Goal: Task Accomplishment & Management: Manage account settings

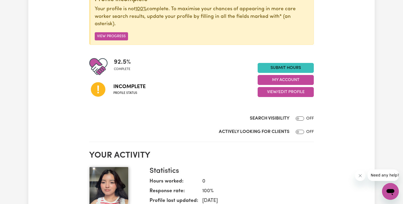
scroll to position [78, 0]
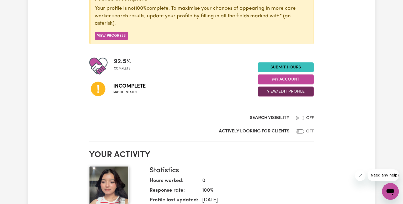
click at [270, 89] on button "View/Edit Profile" at bounding box center [286, 92] width 56 height 10
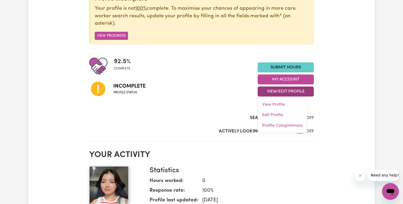
click at [268, 68] on link "Submit Hours" at bounding box center [286, 67] width 56 height 10
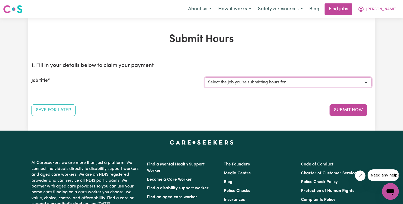
click at [365, 82] on select "Select the job you're submitting hours for..." at bounding box center [288, 82] width 167 height 10
click at [311, 113] on div "Save for Later Submit Now" at bounding box center [202, 110] width 340 height 12
click at [70, 109] on button "Save for Later" at bounding box center [54, 110] width 44 height 12
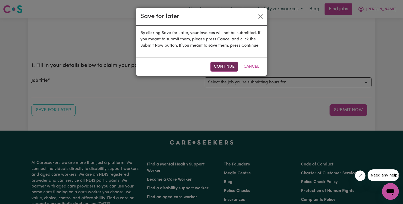
click at [212, 65] on button "Continue" at bounding box center [225, 67] width 28 height 10
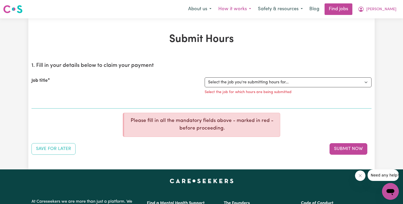
click at [255, 6] on button "How it works" at bounding box center [235, 9] width 40 height 11
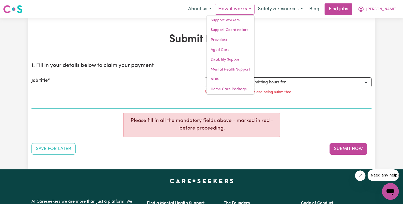
click at [308, 22] on div "Submit Hours 1. Fill in your details below to claim your payment Job title Sele…" at bounding box center [201, 93] width 347 height 151
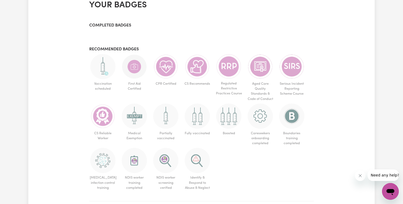
scroll to position [301, 0]
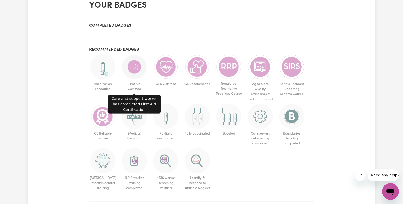
click at [137, 64] on img at bounding box center [134, 66] width 25 height 25
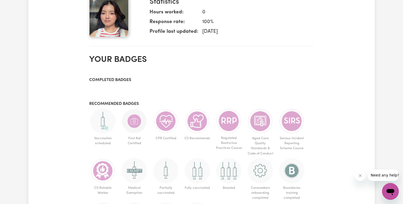
scroll to position [247, 0]
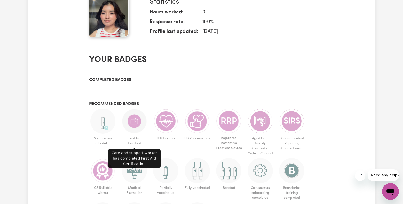
click at [130, 112] on img at bounding box center [134, 121] width 25 height 25
click at [130, 123] on img at bounding box center [134, 121] width 25 height 25
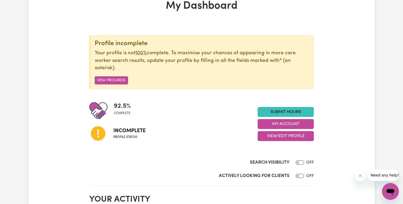
scroll to position [34, 0]
click at [282, 134] on button "View/Edit Profile" at bounding box center [286, 136] width 56 height 10
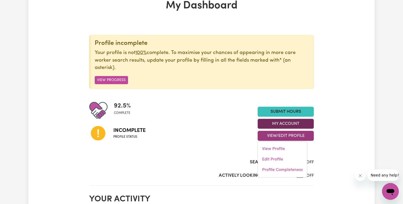
click at [273, 124] on button "My Account" at bounding box center [286, 124] width 56 height 10
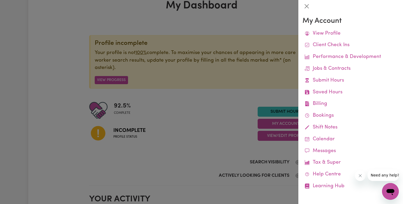
click at [191, 137] on div at bounding box center [201, 102] width 403 height 204
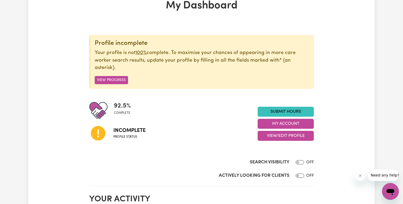
click at [98, 136] on icon at bounding box center [98, 133] width 18 height 18
click at [136, 130] on span "Incomplete" at bounding box center [129, 131] width 32 height 8
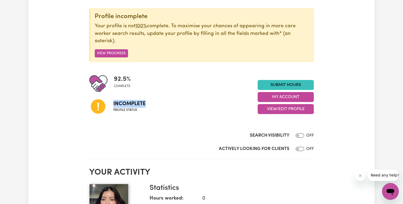
scroll to position [0, 0]
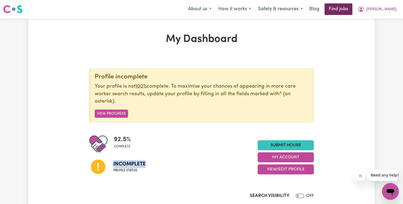
click at [353, 8] on link "Find jobs" at bounding box center [339, 9] width 28 height 12
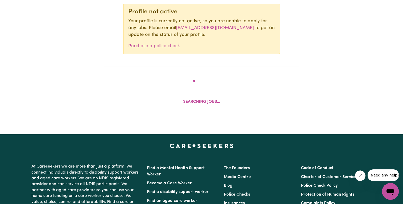
scroll to position [228, 0]
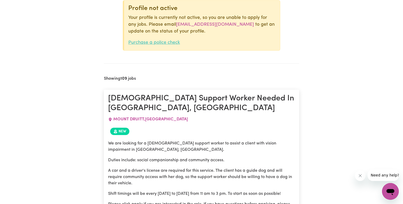
click at [169, 44] on link "Purchase a police check" at bounding box center [154, 42] width 52 height 4
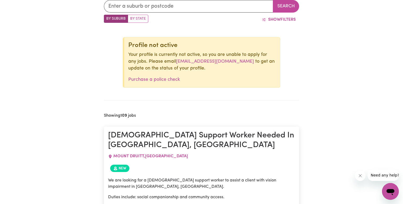
scroll to position [191, 0]
click at [160, 81] on link "Purchase a police check" at bounding box center [154, 80] width 52 height 4
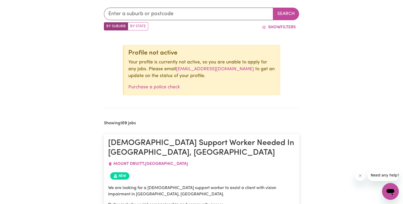
scroll to position [0, 0]
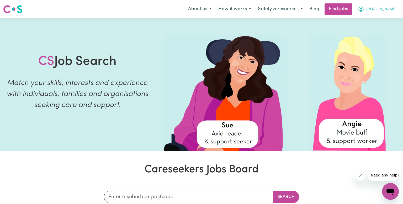
click at [386, 6] on button "[PERSON_NAME]" at bounding box center [377, 9] width 45 height 11
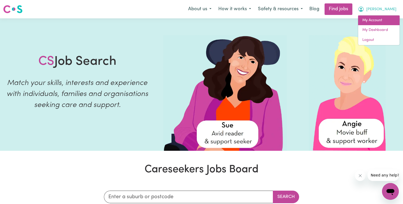
click at [387, 21] on link "My Account" at bounding box center [378, 20] width 41 height 10
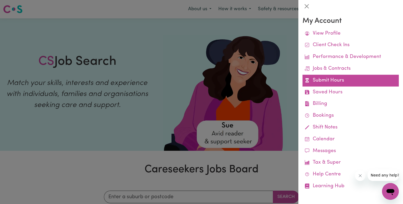
click at [352, 79] on link "Submit Hours" at bounding box center [351, 81] width 96 height 12
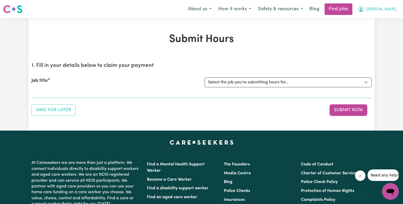
click at [387, 11] on span "[PERSON_NAME]" at bounding box center [382, 10] width 30 height 6
click at [385, 22] on link "My Account" at bounding box center [378, 20] width 41 height 10
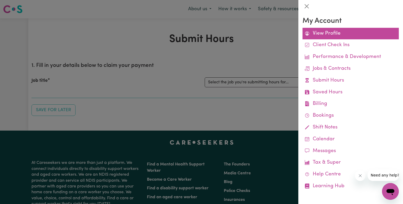
click at [316, 35] on link "View Profile" at bounding box center [351, 34] width 96 height 12
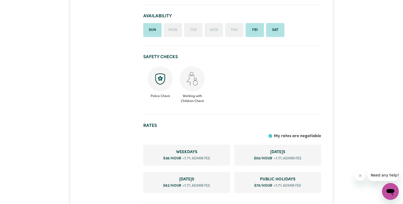
scroll to position [181, 0]
click at [156, 82] on img at bounding box center [160, 78] width 25 height 25
click at [159, 79] on img at bounding box center [160, 78] width 25 height 25
click at [160, 77] on img at bounding box center [160, 78] width 25 height 25
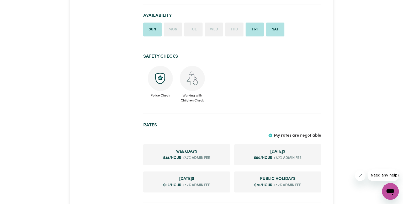
click at [163, 80] on img at bounding box center [160, 78] width 25 height 25
click at [162, 72] on img at bounding box center [160, 78] width 25 height 25
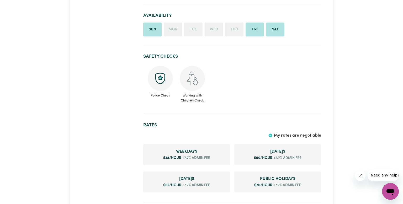
click at [162, 79] on img at bounding box center [160, 78] width 25 height 25
click at [157, 80] on img at bounding box center [160, 78] width 25 height 25
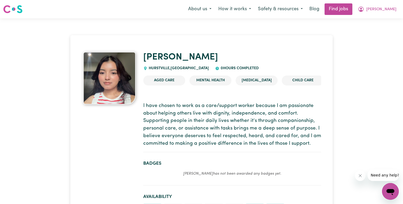
scroll to position [0, 0]
click at [395, 9] on span "[PERSON_NAME]" at bounding box center [382, 10] width 30 height 6
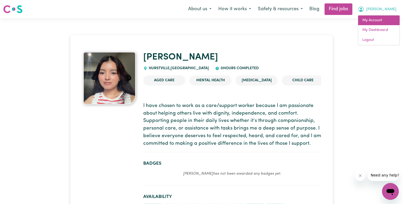
click at [390, 21] on link "My Account" at bounding box center [378, 20] width 41 height 10
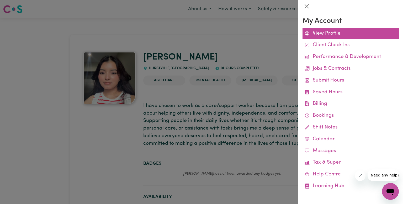
click at [350, 31] on link "View Profile" at bounding box center [351, 34] width 96 height 12
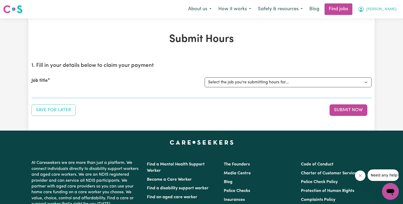
click at [385, 11] on span "[PERSON_NAME]" at bounding box center [382, 10] width 30 height 6
click at [381, 18] on link "My Account" at bounding box center [378, 20] width 41 height 10
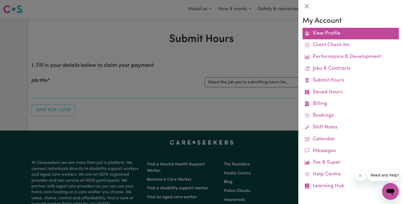
click at [363, 34] on link "View Profile" at bounding box center [351, 34] width 96 height 12
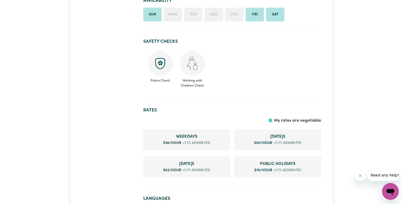
scroll to position [159, 0]
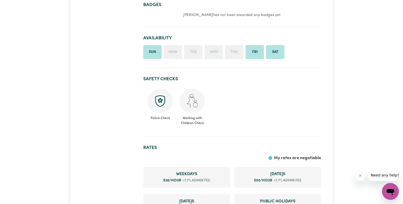
click at [160, 97] on img at bounding box center [160, 100] width 25 height 25
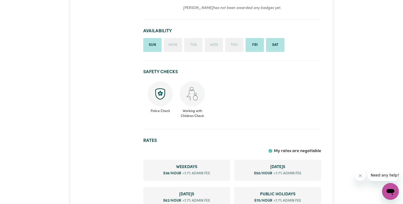
click at [161, 100] on img at bounding box center [160, 93] width 25 height 25
click at [159, 95] on img at bounding box center [160, 93] width 25 height 25
click at [161, 93] on img at bounding box center [160, 93] width 25 height 25
click at [159, 92] on img at bounding box center [160, 93] width 25 height 25
click at [154, 89] on img at bounding box center [160, 93] width 25 height 25
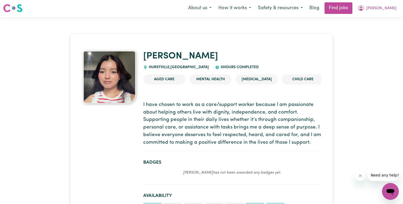
scroll to position [0, 0]
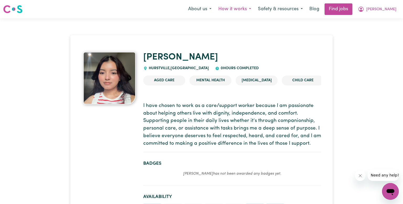
click at [255, 10] on button "How it works" at bounding box center [235, 9] width 40 height 11
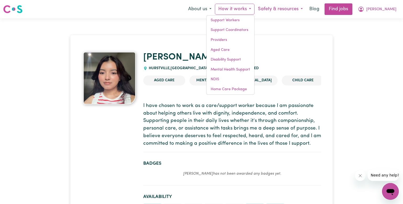
click at [306, 8] on button "Safety & resources" at bounding box center [281, 9] width 52 height 11
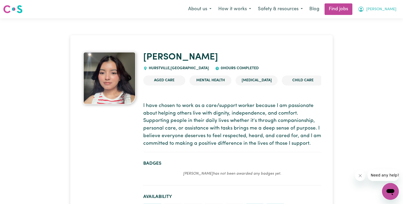
click at [364, 7] on icon "My Account" at bounding box center [361, 9] width 6 height 6
click at [373, 27] on link "My Dashboard" at bounding box center [378, 30] width 41 height 10
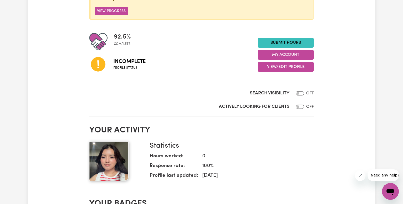
scroll to position [102, 0]
click at [283, 66] on button "View/Edit Profile" at bounding box center [286, 67] width 56 height 10
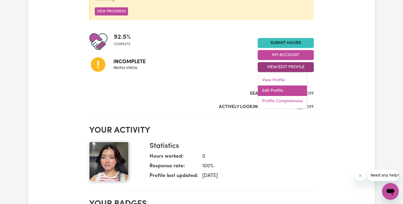
click at [279, 86] on link "Edit Profile" at bounding box center [282, 91] width 49 height 11
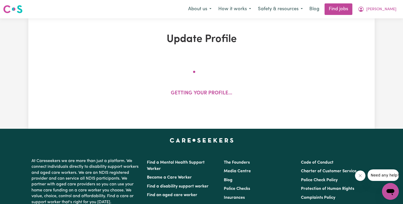
select select "female"
select select "Student Visa"
select select "Studying a healthcare related degree or qualification"
select select "38"
select select "50"
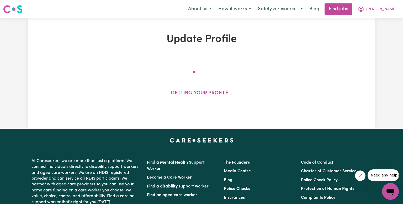
select select "62"
select select "70"
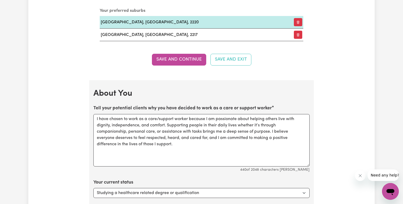
scroll to position [657, 0]
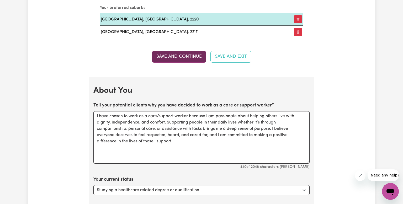
click at [195, 57] on button "Save and Continue" at bounding box center [179, 57] width 54 height 12
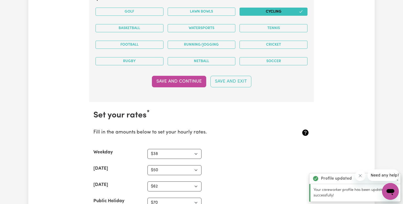
scroll to position [1138, 0]
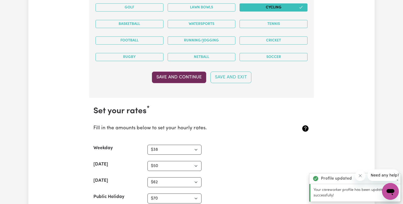
click at [177, 76] on button "Save and Continue" at bounding box center [179, 78] width 54 height 12
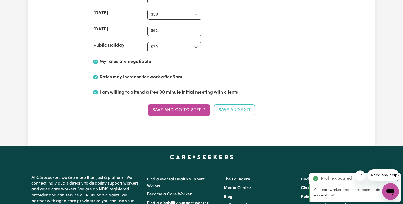
scroll to position [1291, 0]
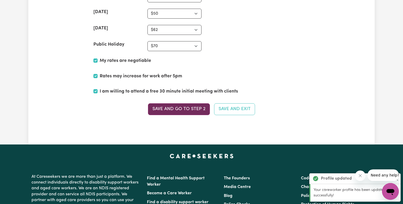
click at [173, 105] on button "Save and go to Step 2" at bounding box center [179, 109] width 62 height 12
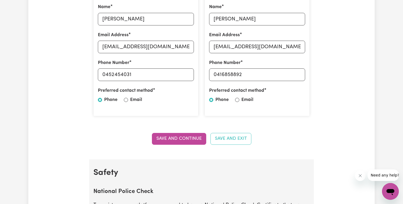
scroll to position [200, 0]
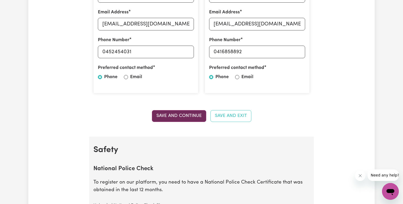
click at [174, 117] on button "Save and Continue" at bounding box center [179, 116] width 54 height 12
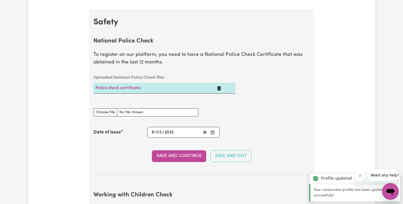
scroll to position [337, 0]
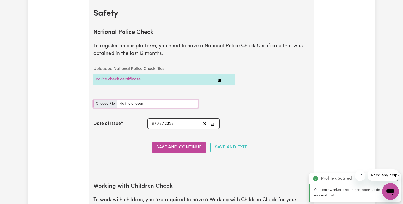
click at [106, 103] on input "National Police Check document" at bounding box center [145, 104] width 105 height 8
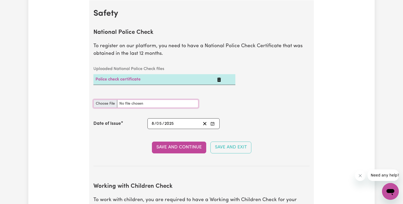
type input "C:\fakepath\report_bohara_chhetri_11847073-6051490.pdf"
click at [153, 125] on input "8" at bounding box center [152, 123] width 3 height 7
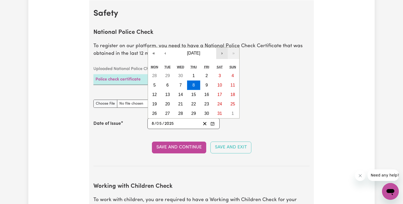
click at [222, 53] on button "›" at bounding box center [222, 54] width 12 height 12
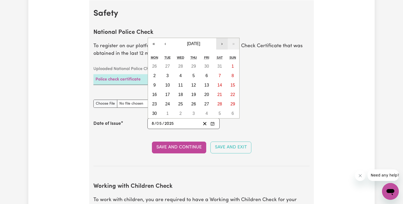
click at [222, 54] on div "Sat" at bounding box center [219, 58] width 13 height 8
click at [221, 46] on button "›" at bounding box center [222, 44] width 12 height 12
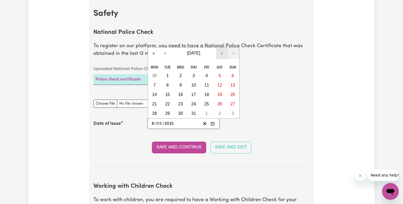
click at [221, 46] on p "To register on our platform, you need to have a National Police Check Certifica…" at bounding box center [201, 50] width 216 height 15
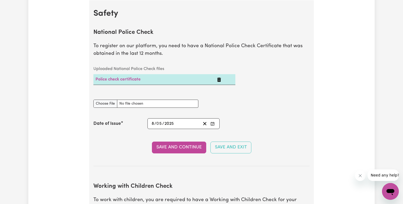
click at [155, 126] on span "/" at bounding box center [155, 124] width 2 height 5
click at [154, 125] on input "8" at bounding box center [152, 123] width 3 height 7
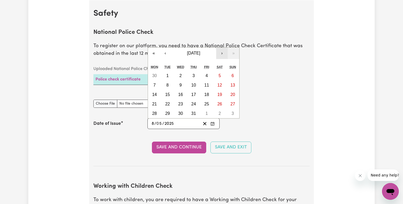
click at [223, 56] on button "›" at bounding box center [222, 54] width 12 height 12
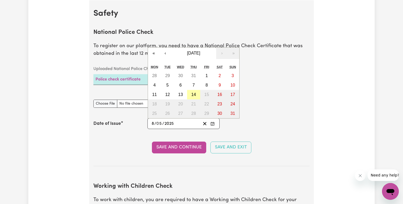
click at [194, 93] on abbr "14" at bounding box center [193, 94] width 5 height 4
type input "2025-08-14"
type input "14"
type input "8"
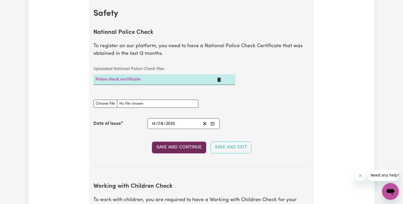
click at [189, 148] on button "Save and Continue" at bounding box center [179, 148] width 54 height 12
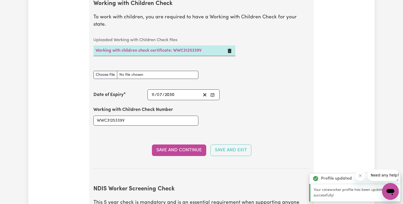
scroll to position [530, 0]
click at [185, 145] on button "Save and Continue" at bounding box center [179, 151] width 54 height 12
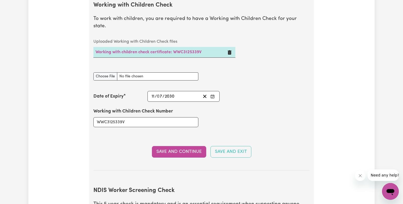
scroll to position [527, 0]
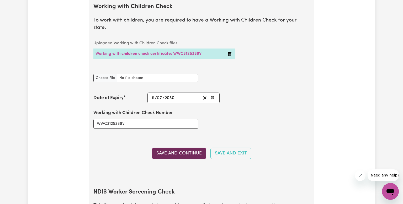
click at [181, 148] on button "Save and Continue" at bounding box center [179, 154] width 54 height 12
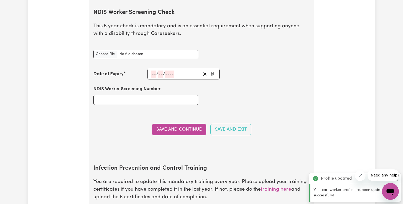
scroll to position [709, 0]
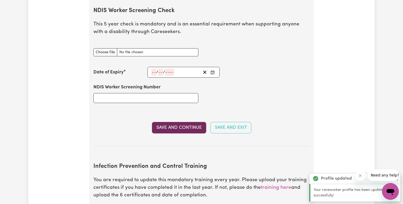
click at [182, 123] on button "Save and Continue" at bounding box center [179, 128] width 54 height 12
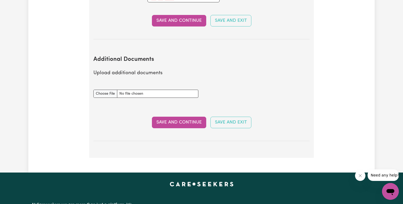
scroll to position [944, 0]
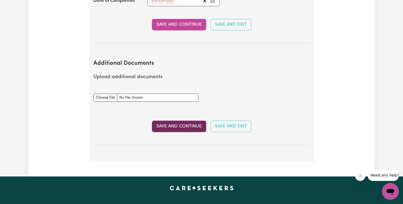
click at [181, 121] on button "Save and Continue" at bounding box center [179, 127] width 54 height 12
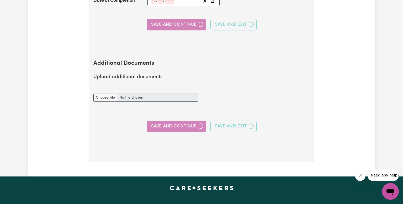
select select "2024"
select select "Certificate III (Individual Support)"
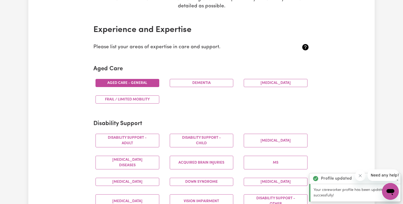
scroll to position [0, 0]
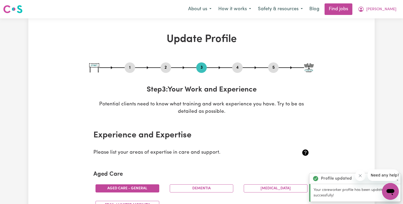
click at [243, 65] on div "1 2 3 4 5" at bounding box center [201, 67] width 225 height 11
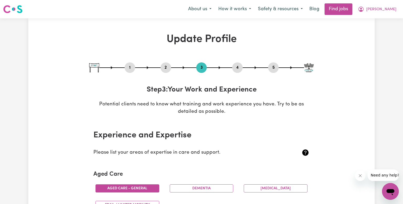
click at [240, 66] on button "4" at bounding box center [237, 67] width 11 height 7
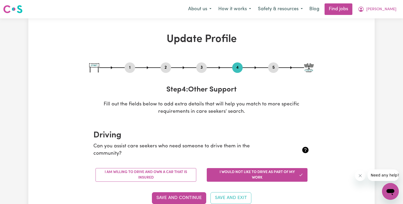
click at [276, 67] on button "5" at bounding box center [273, 67] width 11 height 7
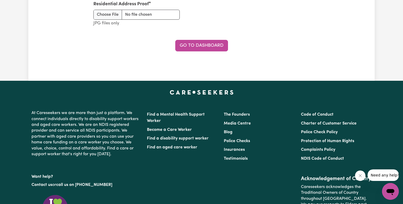
scroll to position [783, 0]
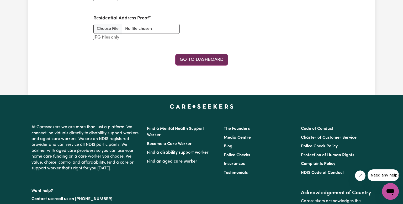
click at [217, 61] on link "Go to Dashboard" at bounding box center [201, 60] width 53 height 12
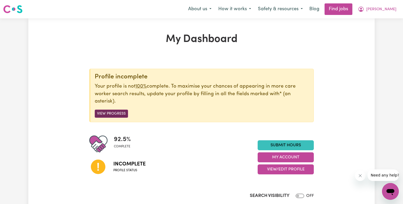
click at [114, 112] on button "View Progress" at bounding box center [111, 114] width 33 height 8
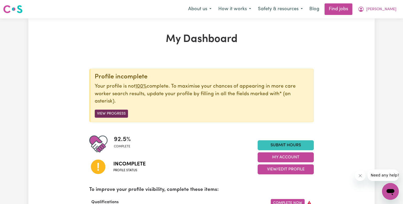
click at [117, 112] on button "View Progress" at bounding box center [111, 114] width 33 height 8
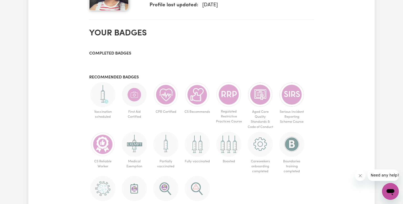
scroll to position [273, 0]
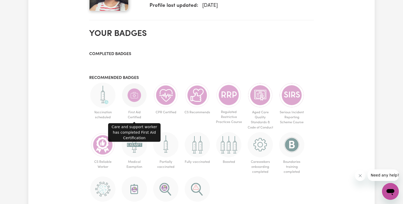
click at [136, 98] on img at bounding box center [134, 95] width 25 height 25
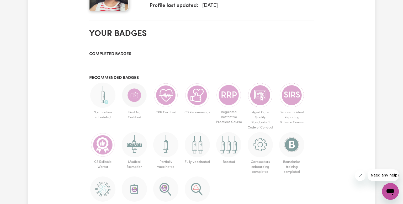
click at [136, 98] on img at bounding box center [134, 95] width 25 height 25
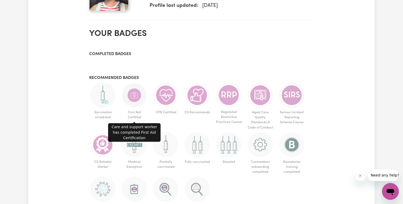
click at [136, 98] on img at bounding box center [134, 95] width 25 height 25
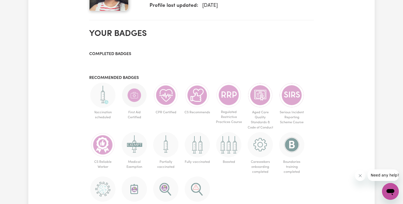
click at [136, 98] on img at bounding box center [134, 95] width 25 height 25
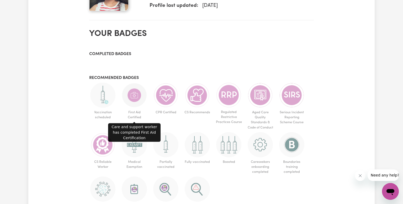
click at [136, 98] on img at bounding box center [134, 95] width 25 height 25
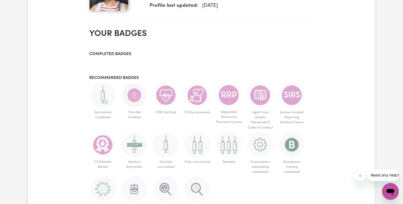
click at [136, 98] on img at bounding box center [134, 95] width 25 height 25
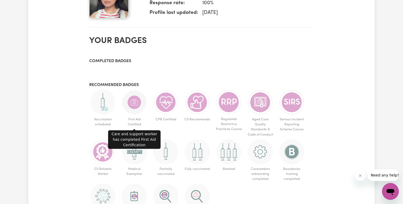
scroll to position [264, 0]
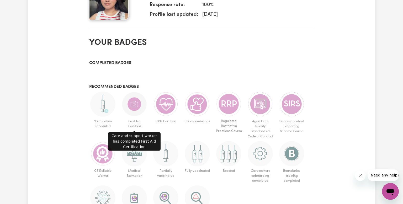
click at [136, 98] on img at bounding box center [134, 104] width 25 height 25
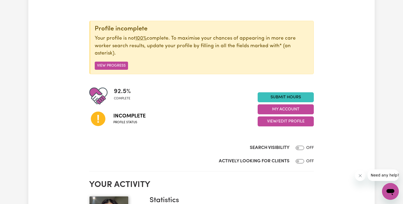
scroll to position [0, 0]
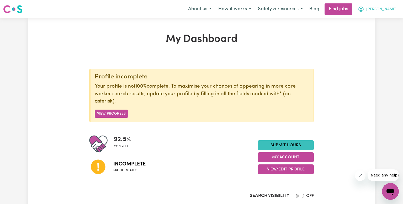
click at [364, 7] on icon "My Account" at bounding box center [361, 9] width 5 height 5
click at [374, 19] on link "My Account" at bounding box center [378, 20] width 41 height 10
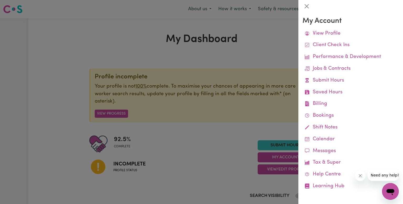
click at [266, 47] on div at bounding box center [201, 102] width 403 height 204
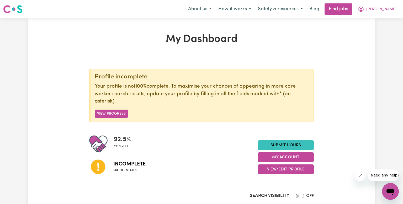
click at [104, 145] on img at bounding box center [98, 144] width 18 height 18
click at [281, 144] on link "Submit Hours" at bounding box center [286, 145] width 56 height 10
click at [113, 115] on button "View Progress" at bounding box center [111, 114] width 33 height 8
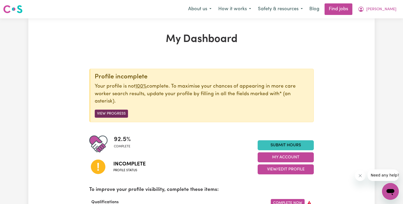
click at [113, 114] on button "View Progress" at bounding box center [111, 114] width 33 height 8
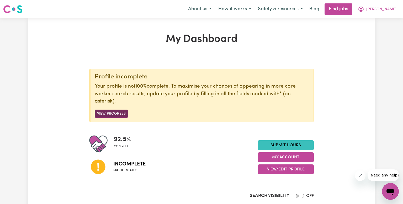
click at [121, 117] on button "View Progress" at bounding box center [111, 114] width 33 height 8
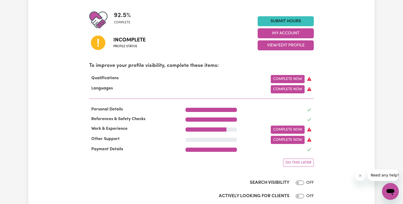
scroll to position [124, 0]
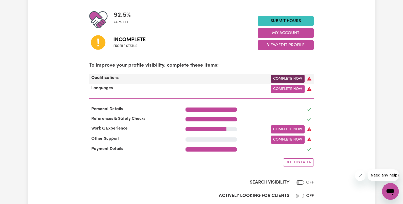
click at [292, 77] on link "Complete Now" at bounding box center [288, 79] width 34 height 8
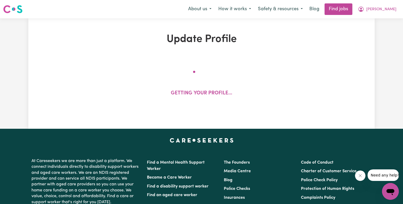
select select "2024"
select select "Certificate III (Individual Support)"
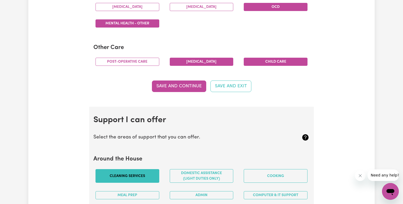
scroll to position [363, 0]
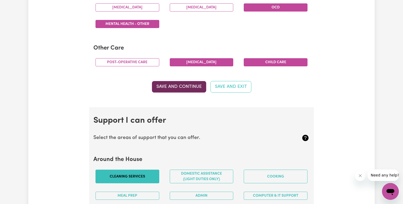
click at [191, 84] on button "Save and Continue" at bounding box center [179, 87] width 54 height 12
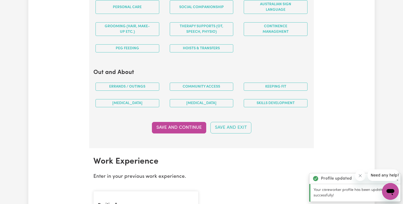
scroll to position [601, 0]
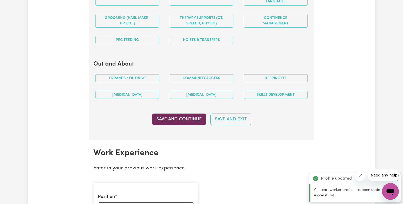
click at [180, 116] on button "Save and Continue" at bounding box center [179, 120] width 54 height 12
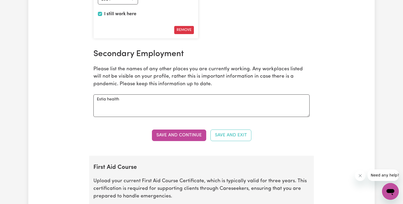
scroll to position [860, 0]
click at [168, 136] on button "Save and Continue" at bounding box center [179, 135] width 54 height 12
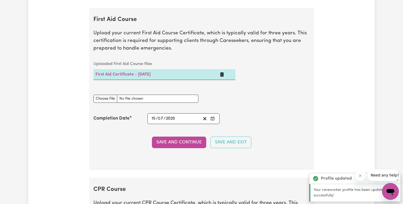
scroll to position [1013, 0]
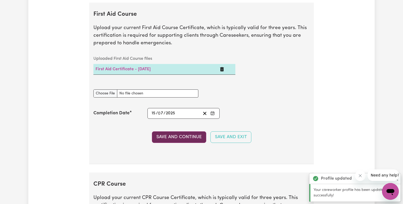
click at [172, 133] on button "Save and Continue" at bounding box center [179, 138] width 54 height 12
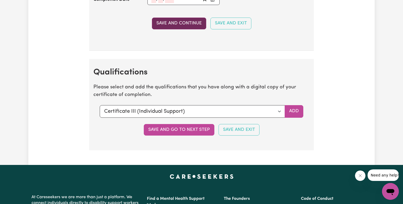
scroll to position [1268, 0]
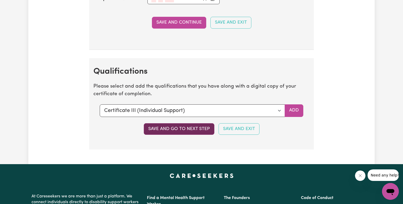
click at [171, 126] on button "Save and go to next step" at bounding box center [179, 129] width 71 height 12
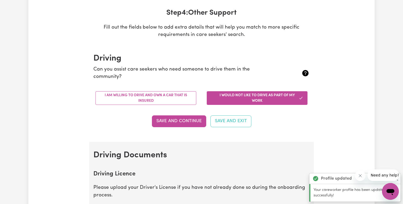
scroll to position [78, 0]
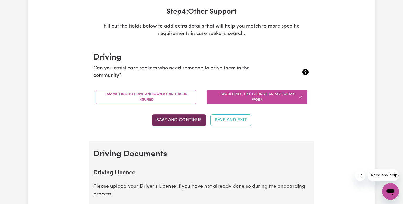
click at [172, 122] on button "Save and Continue" at bounding box center [179, 120] width 54 height 12
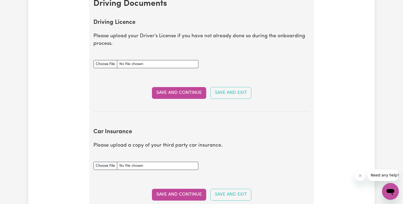
scroll to position [233, 0]
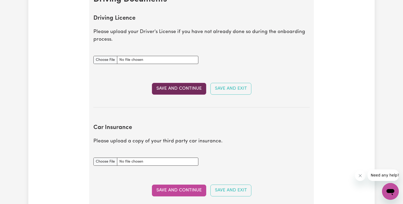
click at [173, 89] on button "Save and Continue" at bounding box center [179, 89] width 54 height 12
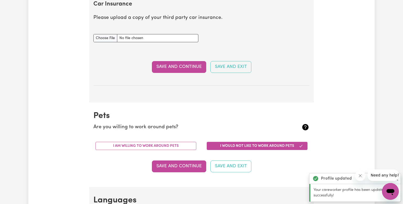
scroll to position [356, 0]
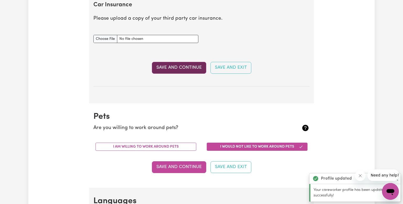
click at [173, 67] on button "Save and Continue" at bounding box center [179, 68] width 54 height 12
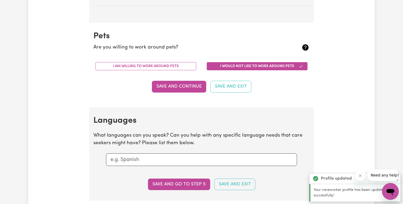
scroll to position [459, 0]
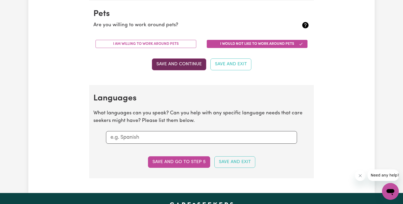
click at [186, 61] on button "Save and Continue" at bounding box center [179, 65] width 54 height 12
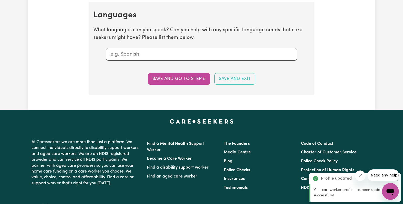
scroll to position [543, 0]
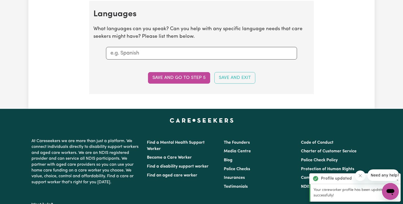
click at [163, 52] on input "text" at bounding box center [202, 53] width 182 height 8
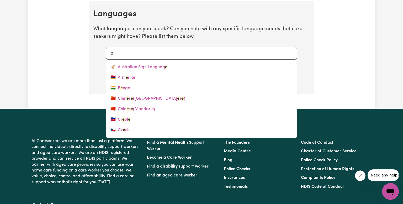
type input "en"
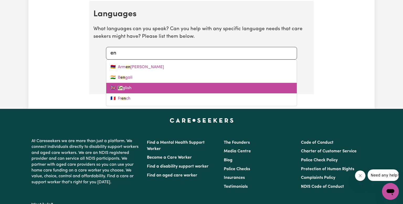
click at [136, 83] on link "🇬🇧 En glish" at bounding box center [201, 88] width 191 height 11
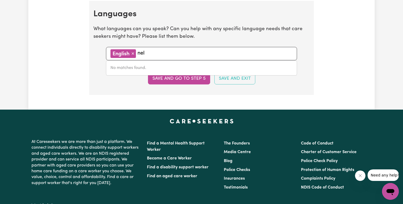
type input "ne"
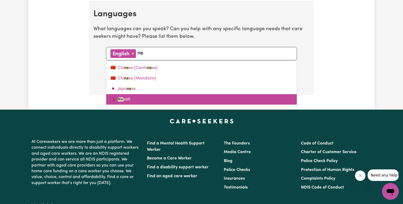
click at [117, 102] on link "🇳🇵 Ne pali" at bounding box center [201, 99] width 191 height 11
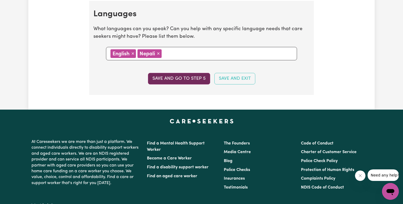
click at [200, 80] on button "Save and go to step 5" at bounding box center [179, 79] width 62 height 12
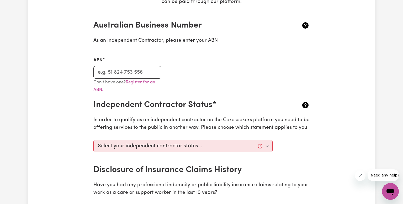
scroll to position [109, 0]
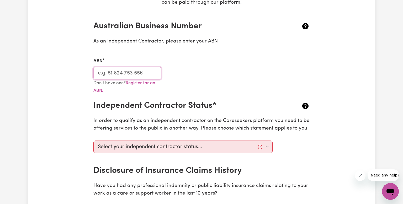
click at [149, 73] on input "ABN" at bounding box center [127, 73] width 68 height 13
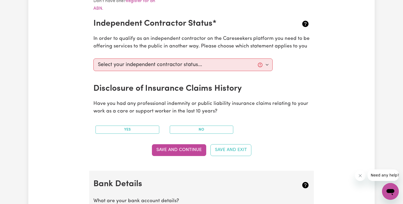
scroll to position [192, 0]
type input "60905115063"
click at [266, 65] on select "Select your independent contractor status... I am providing services through an…" at bounding box center [182, 64] width 179 height 13
select select "I am working in another industry"
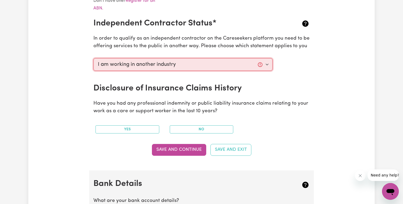
click at [93, 58] on select "Select your independent contractor status... I am providing services through an…" at bounding box center [182, 64] width 179 height 13
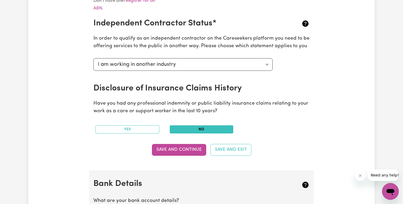
click at [180, 129] on button "No" at bounding box center [202, 130] width 64 height 8
click at [181, 151] on button "Save and Continue" at bounding box center [179, 150] width 54 height 12
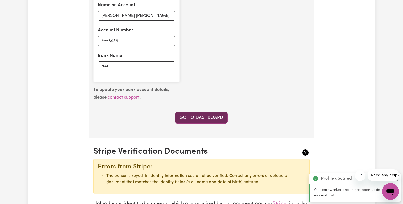
scroll to position [411, 0]
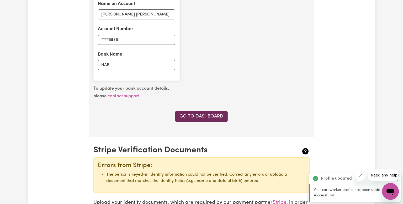
click at [194, 119] on link "Go to Dashboard" at bounding box center [201, 117] width 53 height 12
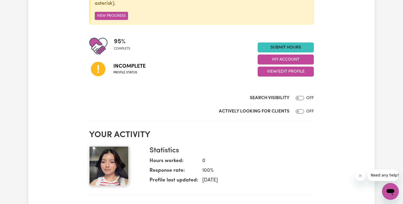
scroll to position [98, 0]
click at [98, 66] on icon at bounding box center [98, 69] width 18 height 18
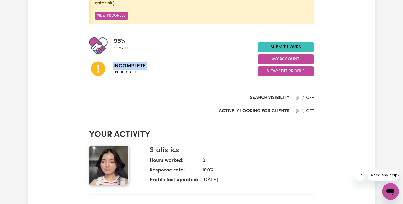
click at [125, 65] on span "Incomplete" at bounding box center [129, 66] width 32 height 8
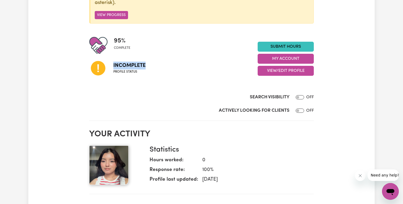
scroll to position [99, 0]
click at [129, 66] on span "Incomplete" at bounding box center [129, 65] width 32 height 8
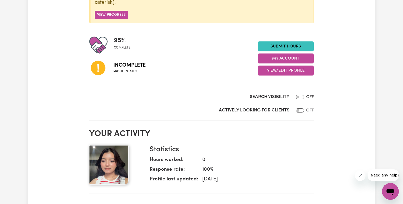
click at [129, 66] on span "Incomplete" at bounding box center [129, 65] width 32 height 8
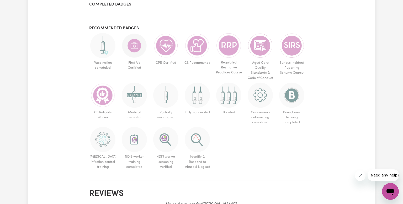
scroll to position [330, 0]
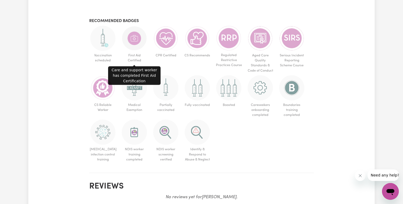
click at [132, 37] on img at bounding box center [134, 38] width 25 height 25
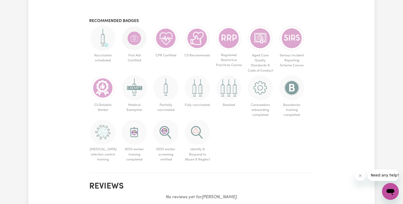
click at [132, 37] on img at bounding box center [134, 38] width 25 height 25
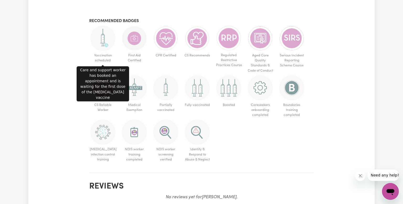
click at [102, 41] on img at bounding box center [102, 38] width 25 height 25
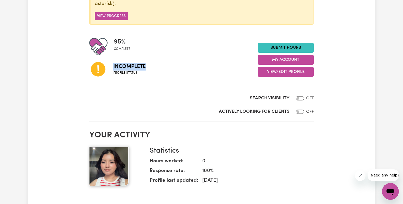
scroll to position [97, 0]
click at [102, 41] on img at bounding box center [98, 47] width 18 height 18
click at [121, 68] on span "Incomplete" at bounding box center [129, 67] width 32 height 8
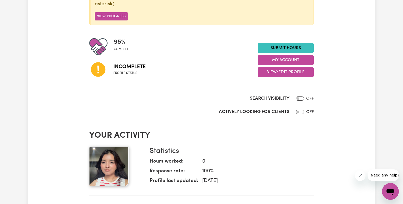
click at [121, 68] on span "Incomplete" at bounding box center [129, 67] width 32 height 8
click at [138, 65] on span "Incomplete" at bounding box center [129, 67] width 32 height 8
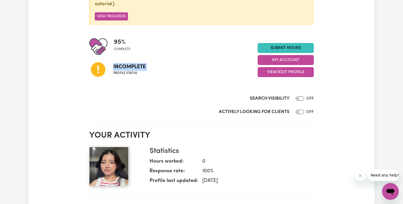
click at [138, 65] on span "Incomplete" at bounding box center [129, 67] width 32 height 8
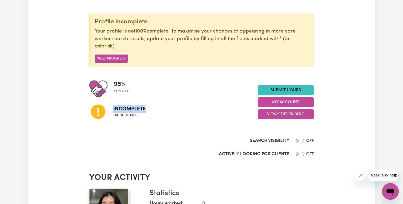
scroll to position [54, 0]
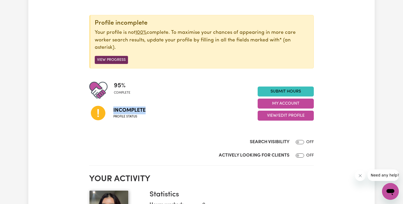
click at [114, 60] on button "View Progress" at bounding box center [111, 60] width 33 height 8
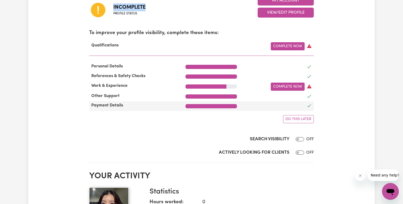
scroll to position [156, 0]
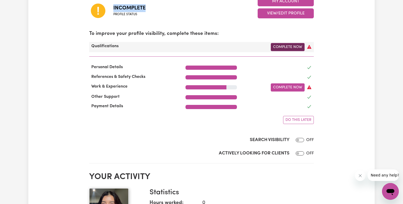
click at [280, 48] on link "Complete Now" at bounding box center [288, 47] width 34 height 8
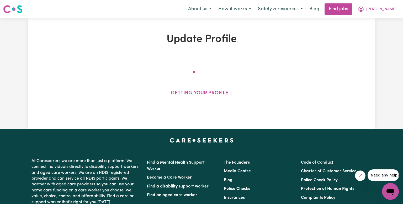
select select "2024"
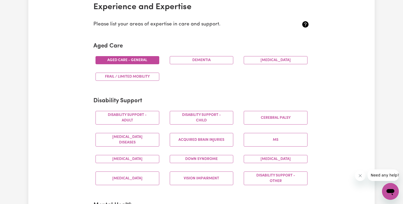
scroll to position [139, 0]
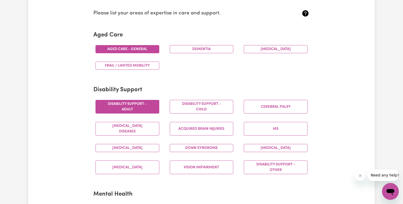
click at [128, 102] on button "Disability support - Adult" at bounding box center [128, 107] width 64 height 14
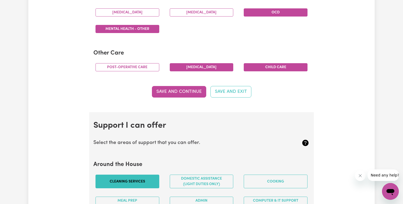
scroll to position [359, 0]
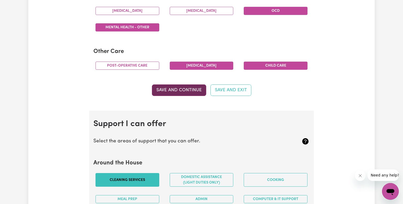
click at [187, 87] on button "Save and Continue" at bounding box center [179, 91] width 54 height 12
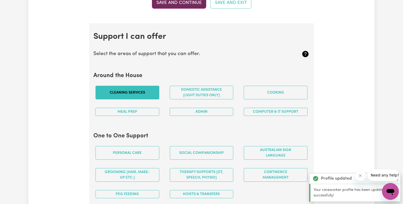
scroll to position [447, 0]
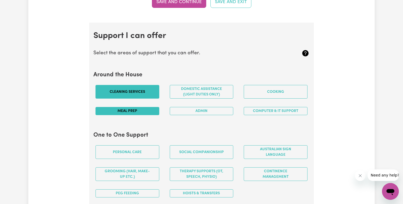
click at [142, 110] on button "Meal prep" at bounding box center [128, 111] width 64 height 8
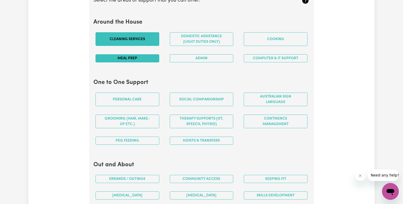
scroll to position [500, 0]
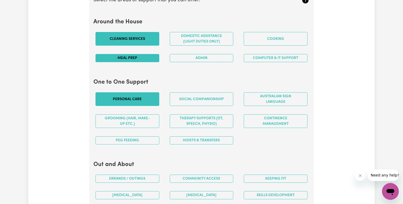
click at [119, 93] on button "Personal care" at bounding box center [128, 99] width 64 height 14
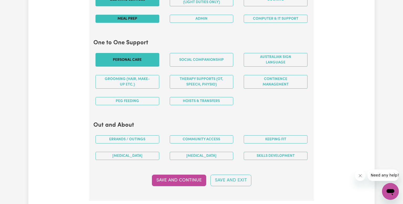
scroll to position [540, 0]
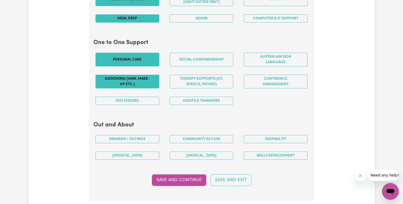
click at [135, 84] on button "Grooming (hair, make-up etc.)" at bounding box center [128, 82] width 64 height 14
click at [139, 98] on button "PEG feeding" at bounding box center [128, 101] width 64 height 8
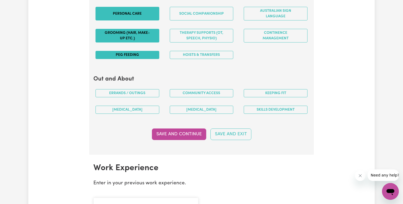
scroll to position [588, 0]
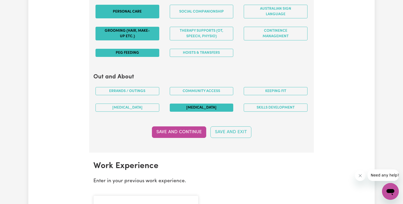
click at [202, 108] on button "Music therapy" at bounding box center [202, 108] width 64 height 8
click at [260, 104] on button "Skills Development" at bounding box center [276, 108] width 64 height 8
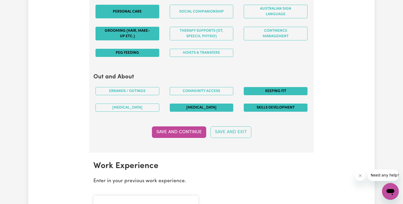
click at [292, 87] on button "Keeping fit" at bounding box center [276, 91] width 64 height 8
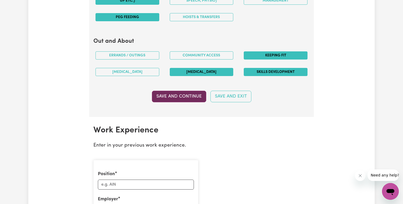
scroll to position [623, 0]
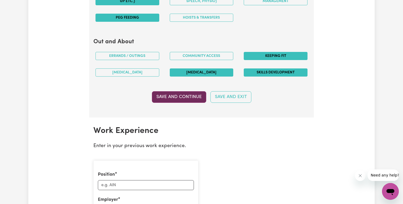
click at [188, 96] on button "Save and Continue" at bounding box center [179, 97] width 54 height 12
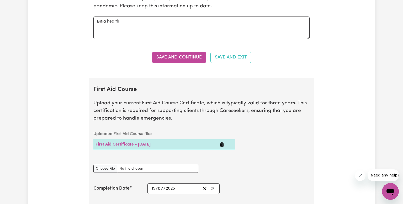
scroll to position [935, 0]
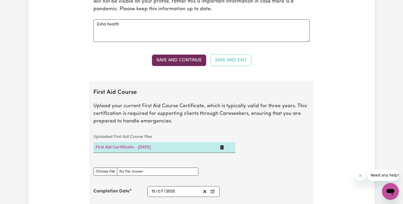
click at [163, 62] on button "Save and Continue" at bounding box center [179, 61] width 54 height 12
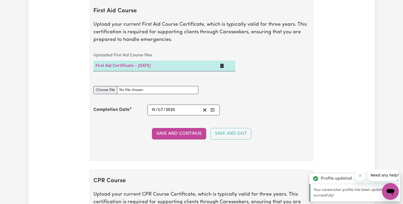
scroll to position [1013, 0]
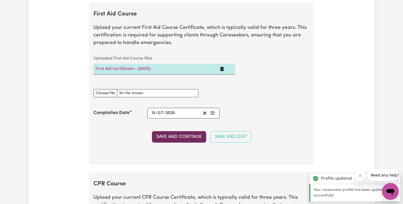
click at [175, 134] on button "Save and Continue" at bounding box center [179, 137] width 54 height 12
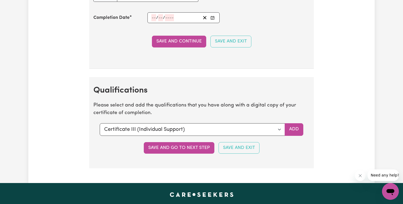
scroll to position [1250, 0]
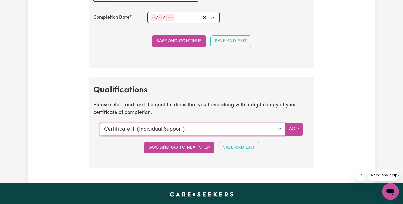
click at [223, 128] on select "Select a qualification to add... Certificate III (Individual Support) Certifica…" at bounding box center [192, 129] width 185 height 13
click at [100, 123] on select "Select a qualification to add... Certificate III (Individual Support) Certifica…" at bounding box center [192, 129] width 185 height 13
click at [279, 127] on select "Select a qualification to add... Certificate III (Individual Support) Certifica…" at bounding box center [192, 129] width 185 height 13
select select "Certificate III (Individual Support)"
click at [100, 123] on select "Select a qualification to add... Certificate III (Individual Support) Certifica…" at bounding box center [192, 129] width 185 height 13
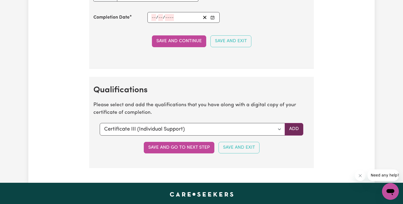
click at [294, 129] on button "Add" at bounding box center [294, 129] width 19 height 13
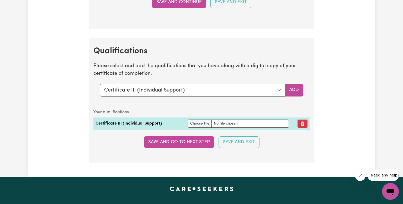
scroll to position [1289, 0]
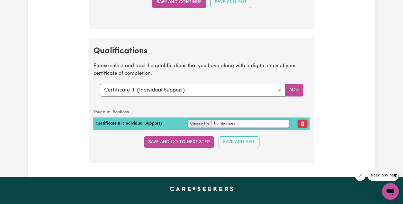
click at [197, 121] on input "file" at bounding box center [238, 124] width 101 height 8
click at [196, 120] on input "file" at bounding box center [238, 124] width 101 height 8
type input "C:\fakepath\Manita Bohara Chhetri CHC33015 Certiifcate.pdf"
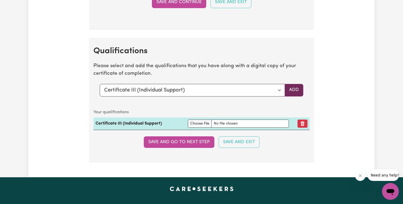
click at [301, 91] on button "Add" at bounding box center [294, 90] width 19 height 13
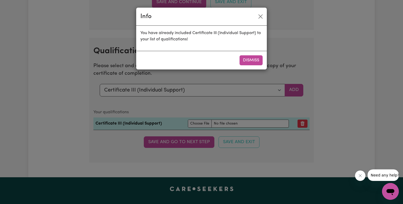
click at [246, 65] on div "Dismiss" at bounding box center [201, 60] width 131 height 19
click at [262, 14] on button "Close" at bounding box center [261, 16] width 8 height 8
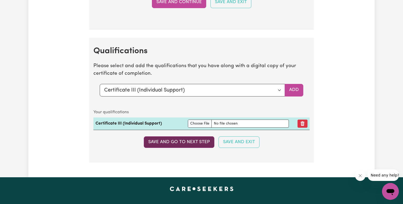
click at [203, 141] on button "Save and go to next step" at bounding box center [179, 143] width 71 height 12
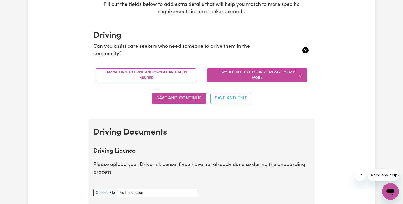
scroll to position [100, 0]
click at [185, 99] on button "Save and Continue" at bounding box center [179, 99] width 54 height 12
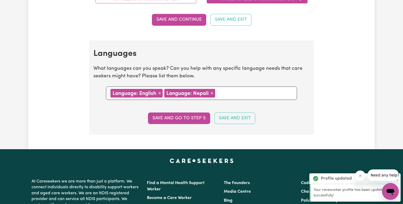
scroll to position [504, 0]
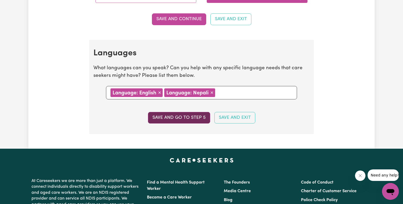
click at [182, 118] on button "Save and go to step 5" at bounding box center [179, 118] width 62 height 12
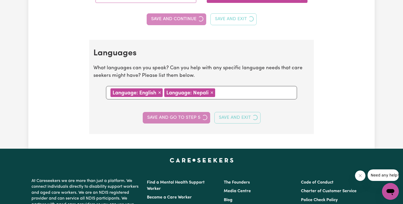
select select "I am working in another industry"
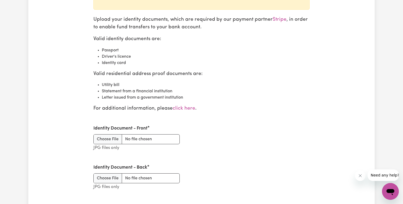
scroll to position [575, 0]
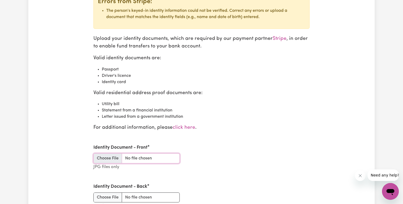
click at [105, 155] on input "Identity Document - Front" at bounding box center [136, 159] width 86 height 10
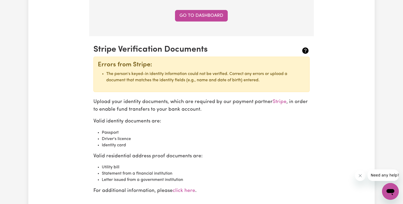
scroll to position [512, 0]
click at [179, 64] on div "Errors from Stripe:" at bounding box center [201, 65] width 207 height 8
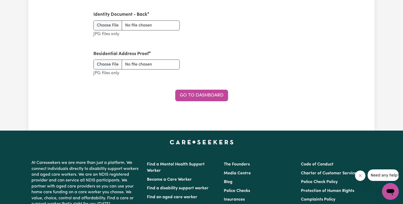
scroll to position [752, 0]
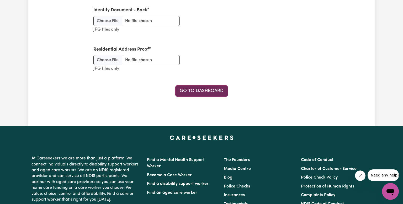
click at [200, 90] on link "Go to Dashboard" at bounding box center [201, 91] width 53 height 12
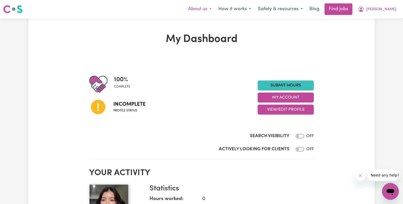
click at [215, 8] on button "About us" at bounding box center [200, 9] width 30 height 11
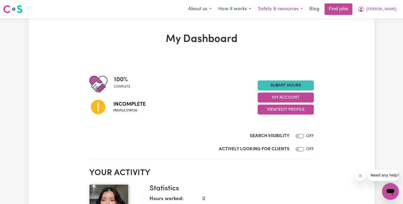
click at [306, 12] on button "Safety & resources" at bounding box center [281, 9] width 52 height 11
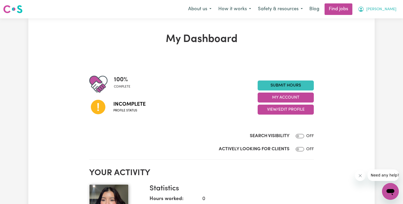
click at [396, 8] on button "[PERSON_NAME]" at bounding box center [377, 9] width 45 height 11
click at [100, 108] on icon at bounding box center [98, 107] width 14 height 14
click at [123, 103] on span "Incomplete" at bounding box center [129, 105] width 32 height 8
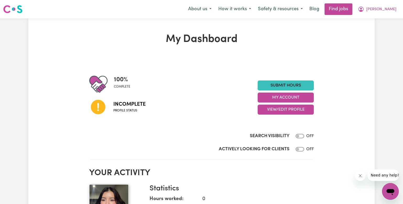
click at [123, 103] on span "Incomplete" at bounding box center [129, 105] width 32 height 8
click at [134, 107] on span "Incomplete" at bounding box center [129, 105] width 32 height 8
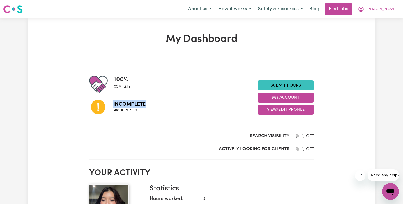
click at [134, 107] on span "Incomplete" at bounding box center [129, 105] width 32 height 8
click at [128, 104] on span "Incomplete" at bounding box center [129, 105] width 32 height 8
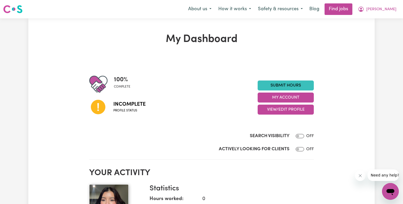
click at [128, 104] on span "Incomplete" at bounding box center [129, 105] width 32 height 8
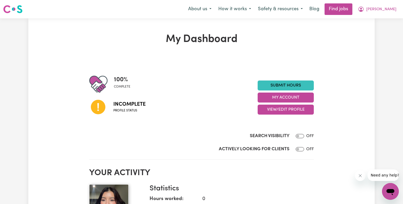
click at [128, 104] on span "Incomplete" at bounding box center [129, 105] width 32 height 8
click at [306, 9] on button "Safety & resources" at bounding box center [281, 9] width 52 height 11
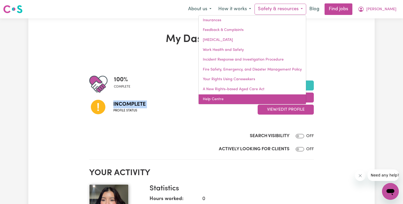
click at [226, 99] on link "Help Centre" at bounding box center [252, 100] width 107 height 10
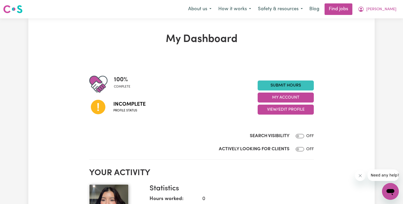
click at [100, 105] on icon at bounding box center [98, 107] width 14 height 14
click at [133, 107] on span "Incomplete" at bounding box center [129, 105] width 32 height 8
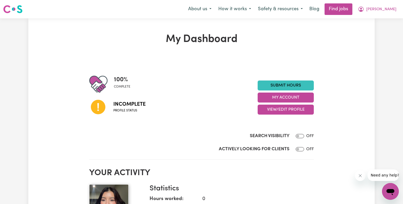
click at [133, 107] on span "Incomplete" at bounding box center [129, 105] width 32 height 8
click at [95, 107] on icon at bounding box center [98, 107] width 14 height 14
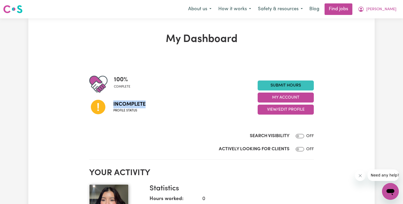
click at [95, 107] on icon at bounding box center [98, 107] width 14 height 14
click at [138, 106] on span "Incomplete" at bounding box center [129, 105] width 32 height 8
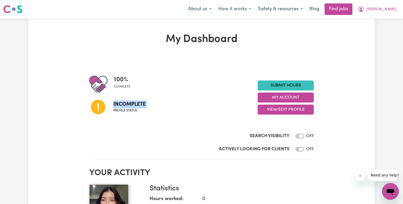
click at [138, 106] on span "Incomplete" at bounding box center [129, 105] width 32 height 8
click at [129, 105] on span "Incomplete" at bounding box center [129, 105] width 32 height 8
click at [129, 111] on span "Profile status" at bounding box center [129, 110] width 32 height 5
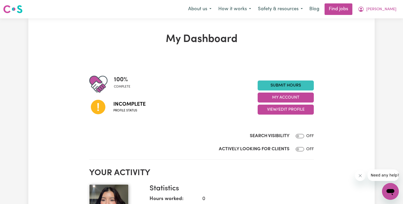
click at [135, 108] on span "Incomplete" at bounding box center [129, 105] width 32 height 8
click at [132, 111] on span "Profile status" at bounding box center [129, 110] width 32 height 5
click at [132, 114] on div "Incomplete Profile status" at bounding box center [173, 106] width 169 height 27
click at [128, 123] on div "Search Visibility OFF" at bounding box center [201, 131] width 225 height 22
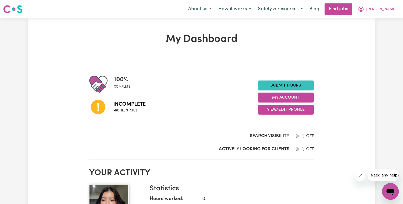
click at [129, 116] on div "Incomplete Profile status" at bounding box center [173, 106] width 169 height 27
click at [383, 10] on button "[PERSON_NAME]" at bounding box center [377, 9] width 45 height 11
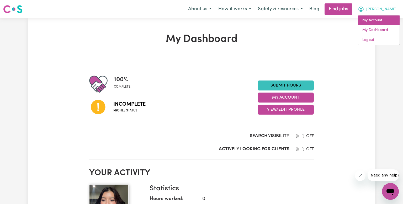
click at [379, 18] on link "My Account" at bounding box center [378, 20] width 41 height 10
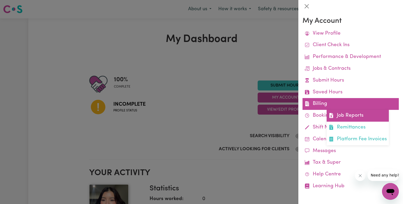
scroll to position [1, 0]
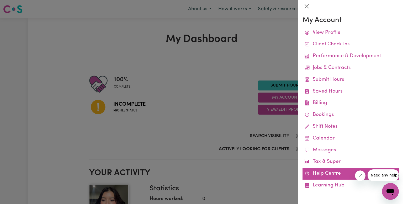
click at [331, 171] on link "Help Centre" at bounding box center [351, 174] width 96 height 12
